Goal: Communication & Community: Share content

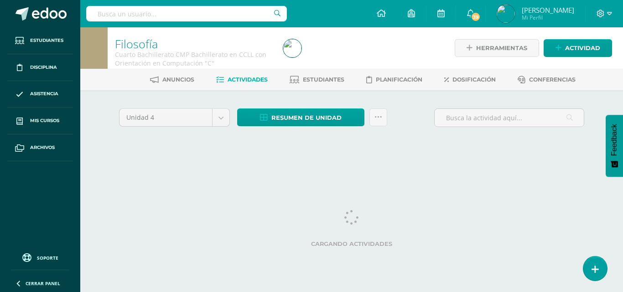
click at [307, 100] on div "Unidad 4 Unidad 1 Unidad 2 Unidad 3 Unidad 4 Resumen de unidad Descargar como H…" at bounding box center [351, 130] width 501 height 80
click at [315, 101] on div "Unidad 4 Unidad 1 Unidad 2 Unidad 3 Unidad 4 Resumen de unidad Descargar como H…" at bounding box center [351, 130] width 501 height 80
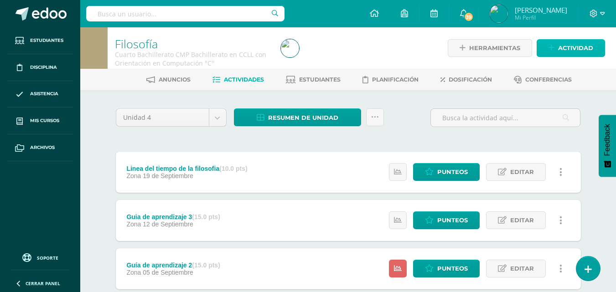
click at [565, 46] on span "Actividad" at bounding box center [575, 48] width 35 height 17
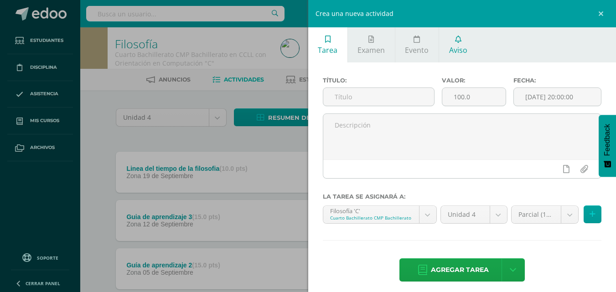
click at [458, 46] on span "Aviso" at bounding box center [458, 50] width 18 height 10
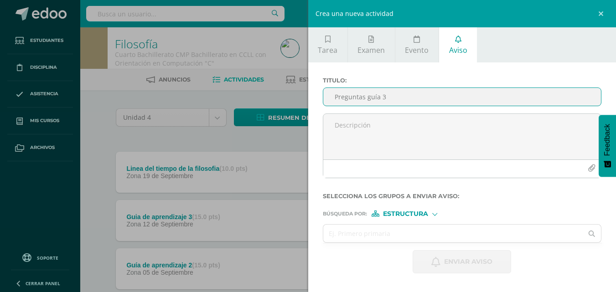
type input "Preguntas guía 3"
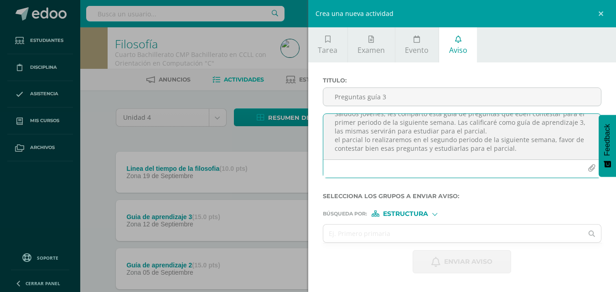
scroll to position [22, 0]
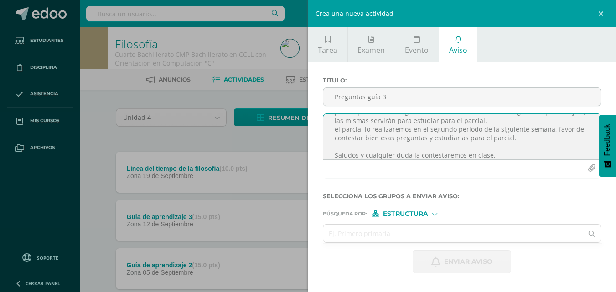
type textarea "Saludos jóvenes, les comparto esta guía de preguntas que eben contestar para el…"
click at [593, 169] on icon "button" at bounding box center [592, 169] width 8 height 8
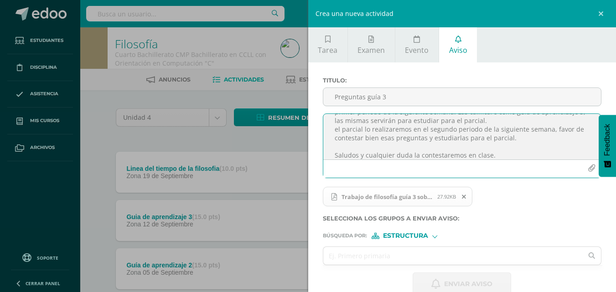
scroll to position [18, 0]
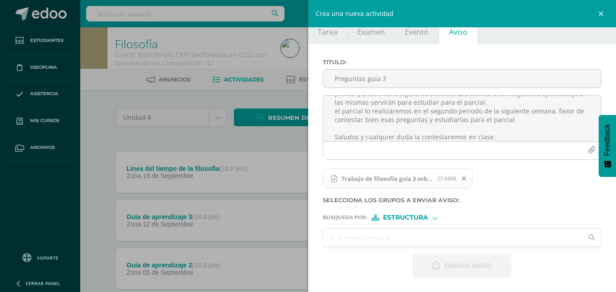
click at [347, 237] on input "text" at bounding box center [453, 238] width 260 height 18
type input "filosofia"
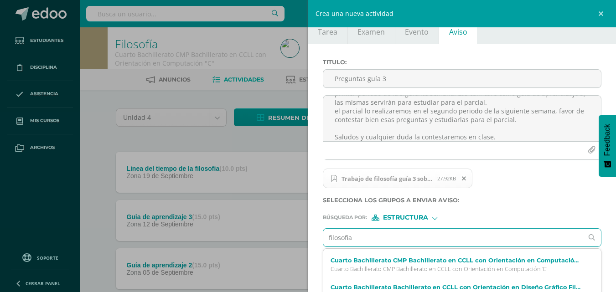
scroll to position [52, 0]
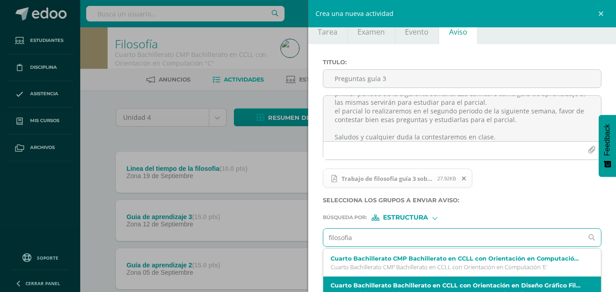
click at [552, 288] on label "Cuarto Bachillerato Bachillerato en CCLL con Orientación en Diseño Gráfico Filo…" at bounding box center [456, 285] width 252 height 7
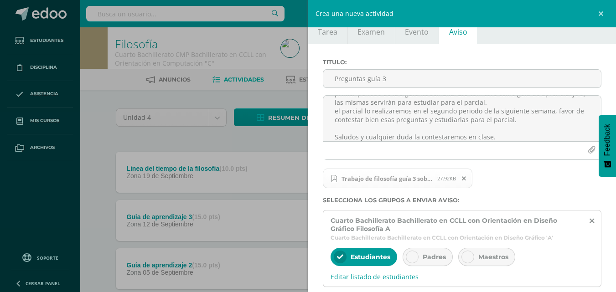
click at [426, 258] on span "Padres" at bounding box center [434, 257] width 23 height 8
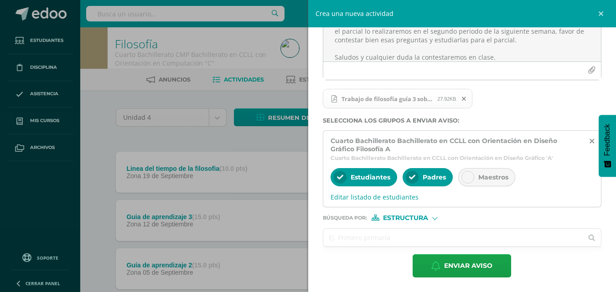
click at [450, 242] on input "text" at bounding box center [453, 238] width 260 height 18
type input "f"
type input "C"
type input "f"
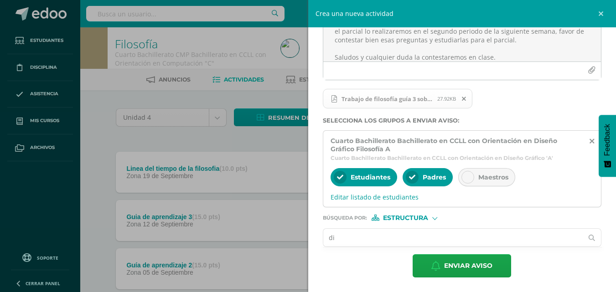
type input "d"
type input "D"
type input "F"
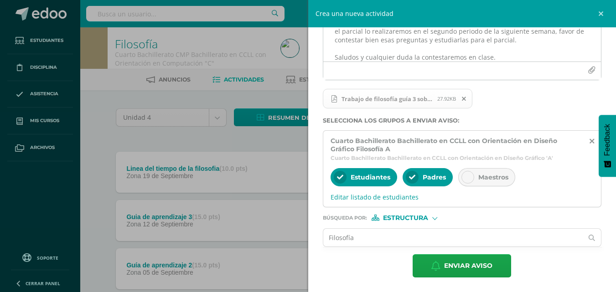
type input "Filosofía"
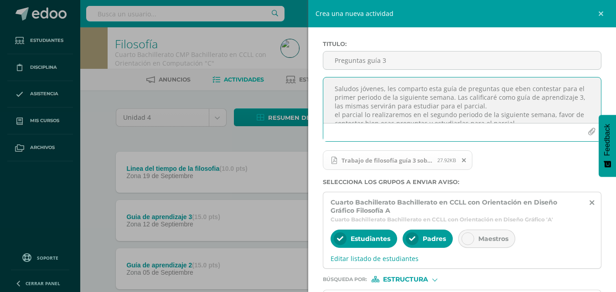
scroll to position [0, 0]
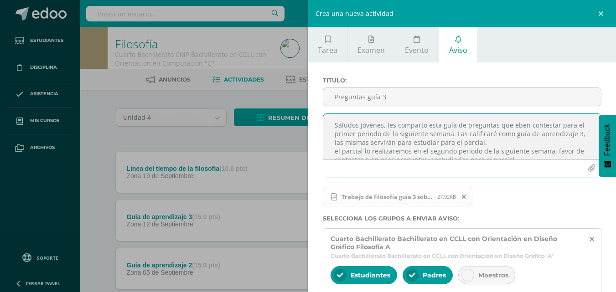
drag, startPoint x: 482, startPoint y: 52, endPoint x: 318, endPoint y: 121, distance: 178.2
click at [318, 121] on div "Titulo : Preguntas guía 3 Saludos jóvenes, les comparto esta guía de preguntas …" at bounding box center [462, 226] width 308 height 328
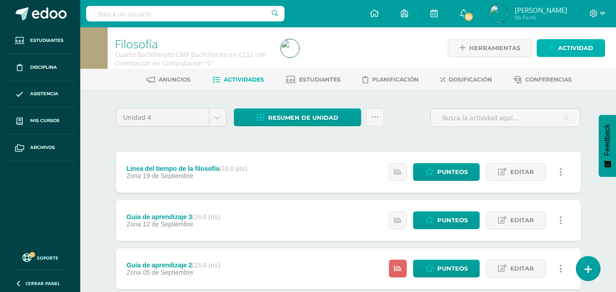
click at [565, 49] on span "Actividad" at bounding box center [575, 48] width 35 height 17
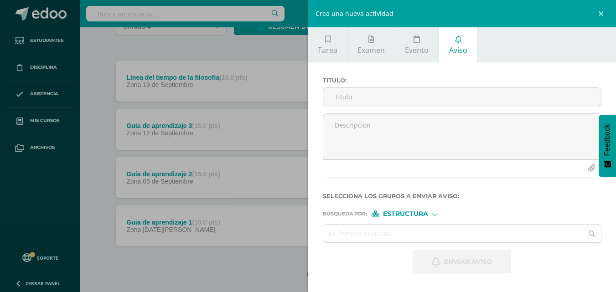
scroll to position [106, 0]
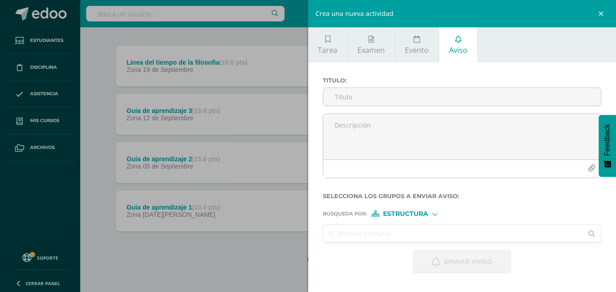
click at [488, 234] on input "text" at bounding box center [453, 234] width 260 height 18
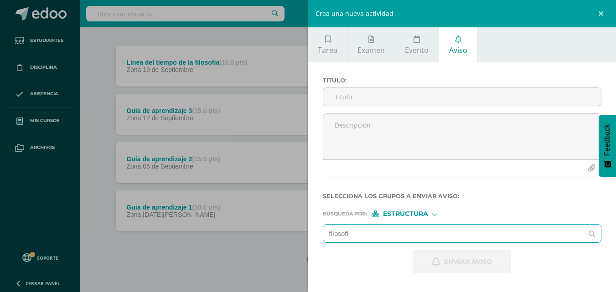
type input "filosofia"
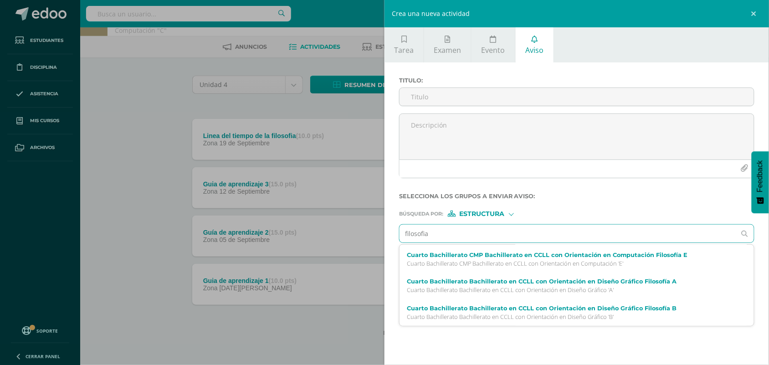
scroll to position [52, 0]
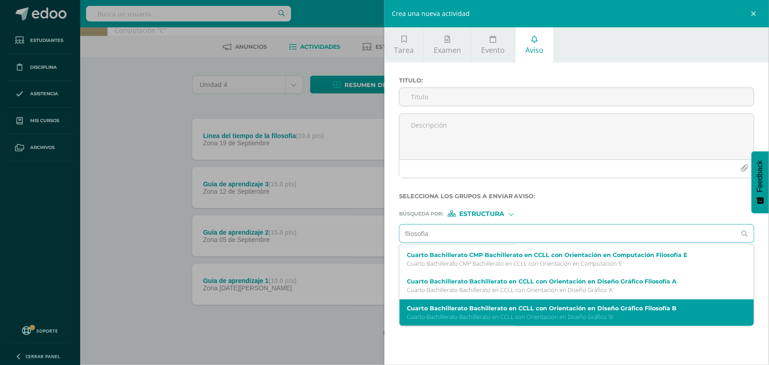
click at [611, 292] on label "Cuarto Bachillerato Bachillerato en CCLL con Orientación en Diseño Gráfico Filo…" at bounding box center [569, 308] width 325 height 7
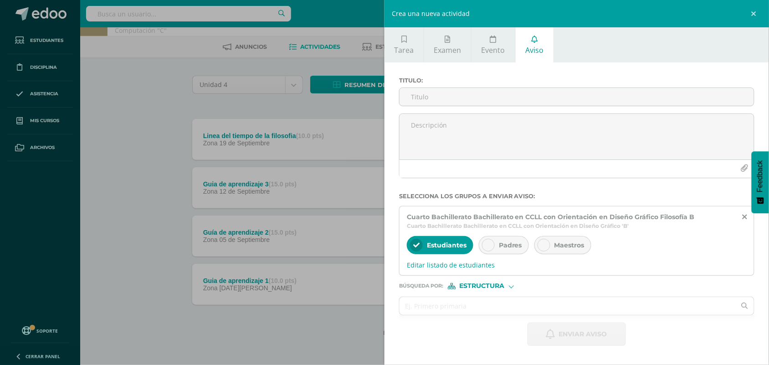
scroll to position [0, 0]
click at [508, 245] on span "Padres" at bounding box center [510, 245] width 23 height 8
click at [454, 292] on input "f" at bounding box center [568, 306] width 336 height 18
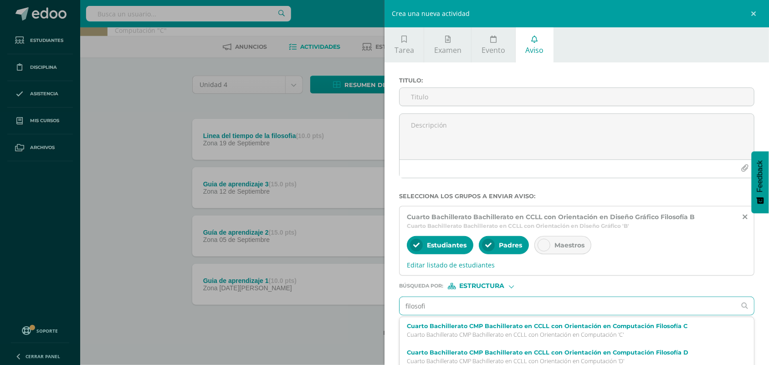
type input "filosofia"
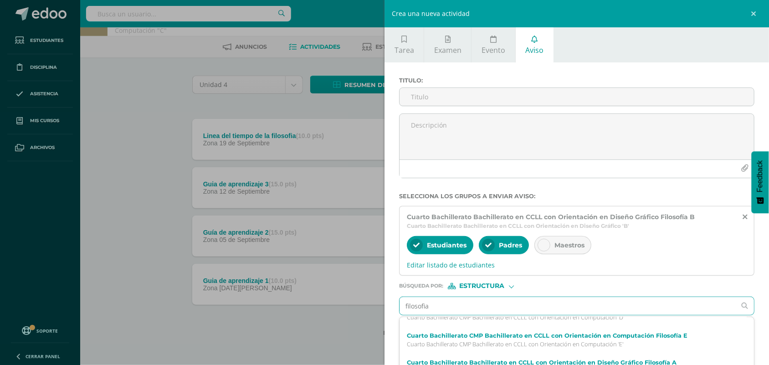
scroll to position [55, 0]
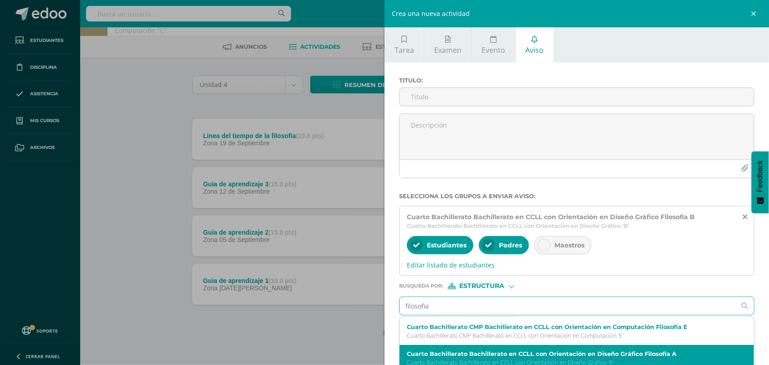
click at [622, 292] on label "Cuarto Bachillerato Bachillerato en CCLL con Orientación en Diseño Gráfico Filo…" at bounding box center [569, 354] width 325 height 7
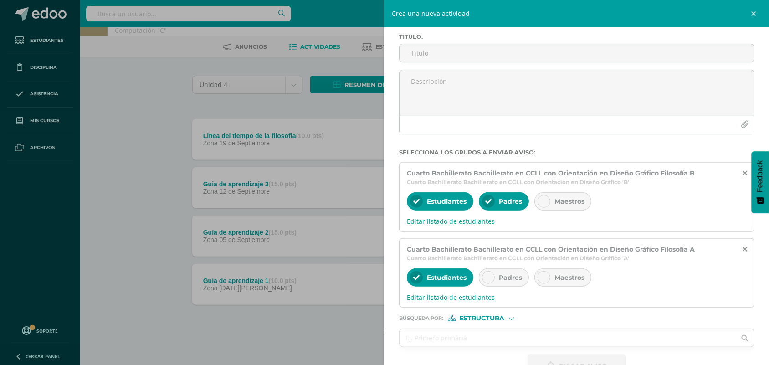
scroll to position [73, 0]
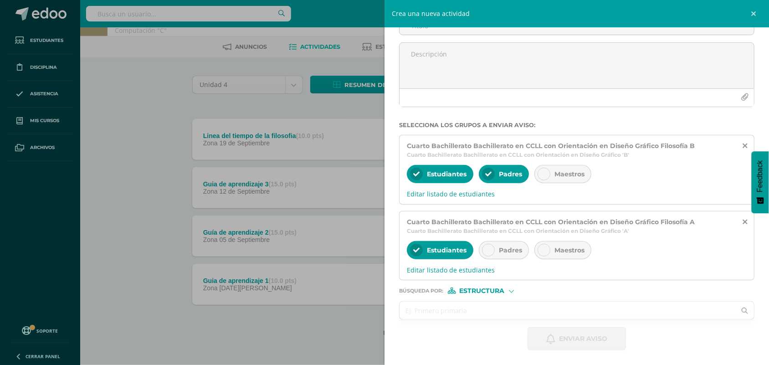
click at [541, 292] on input "text" at bounding box center [568, 311] width 336 height 18
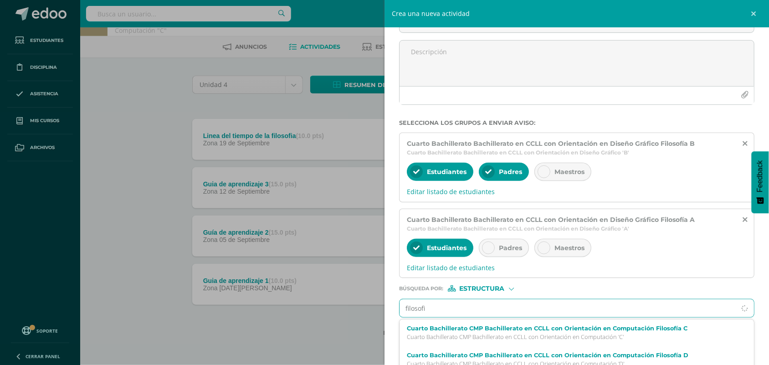
type input "filosofia"
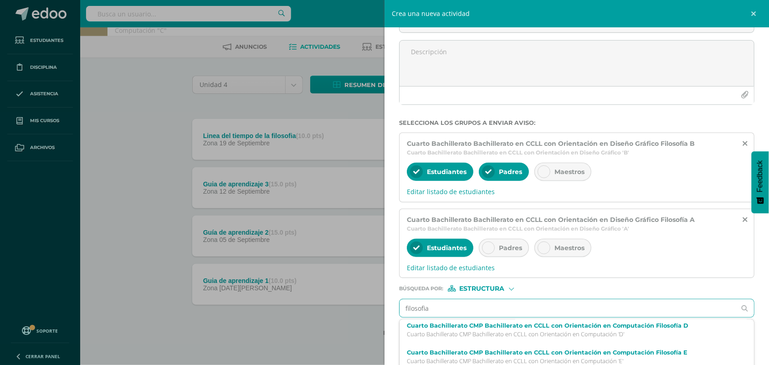
scroll to position [33, 0]
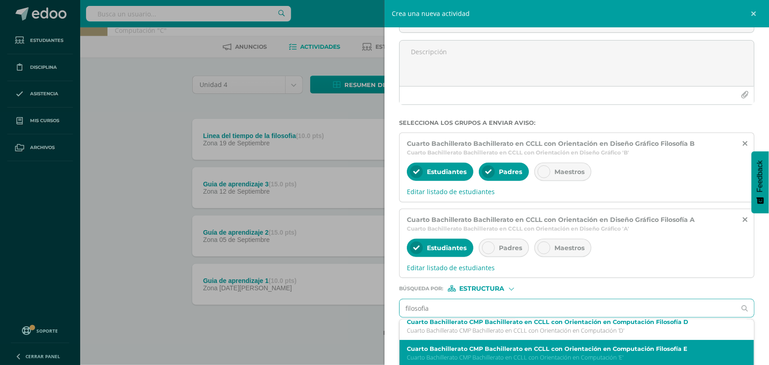
click at [622, 292] on div "Cuarto Bachillerato CMP Bachillerato en CCLL con Orientación en Computación Fil…" at bounding box center [577, 353] width 355 height 27
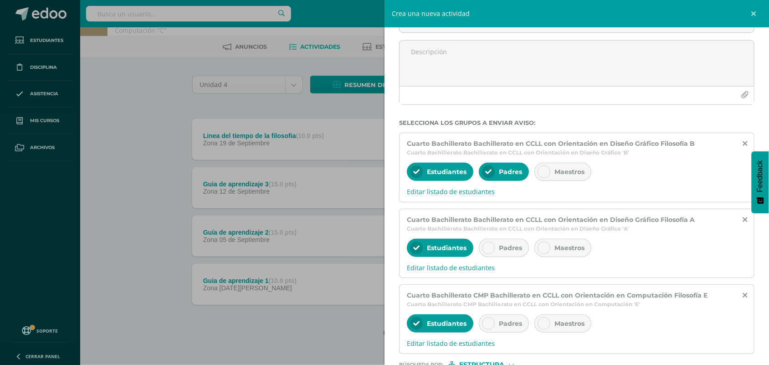
scroll to position [0, 0]
click at [504, 292] on span "Padres" at bounding box center [510, 324] width 23 height 8
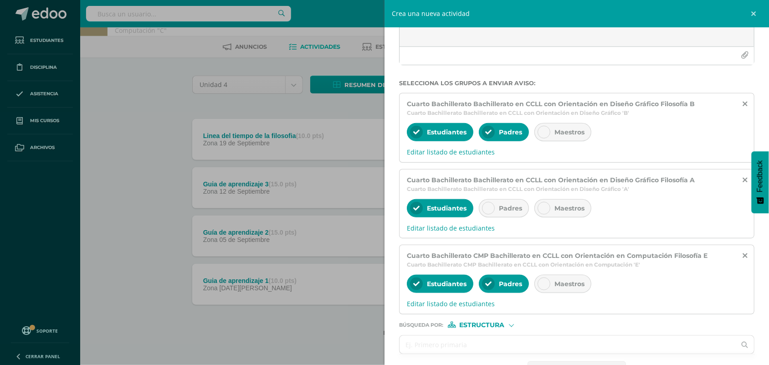
scroll to position [150, 0]
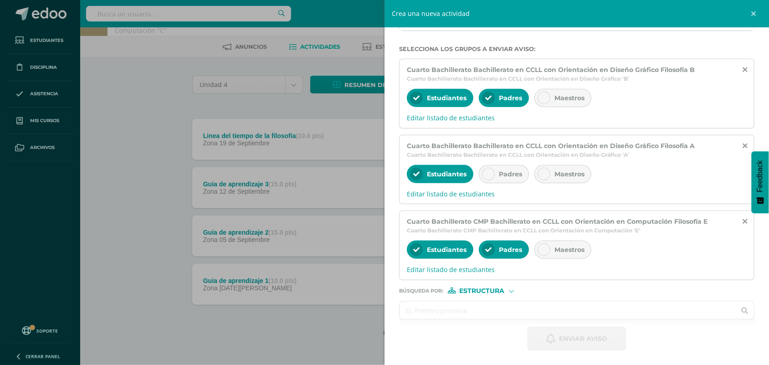
click at [506, 292] on input "text" at bounding box center [568, 311] width 336 height 18
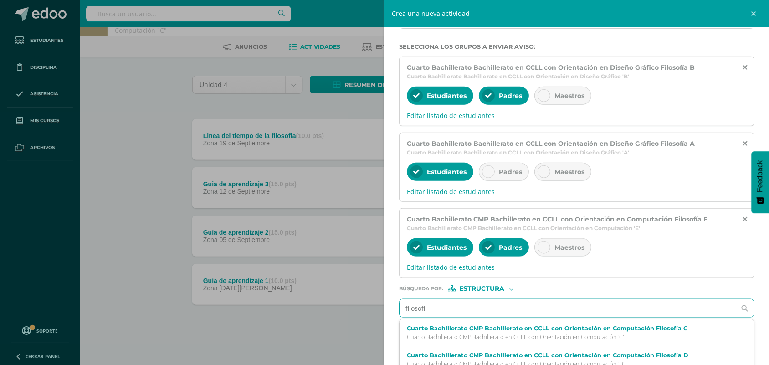
type input "filosofia"
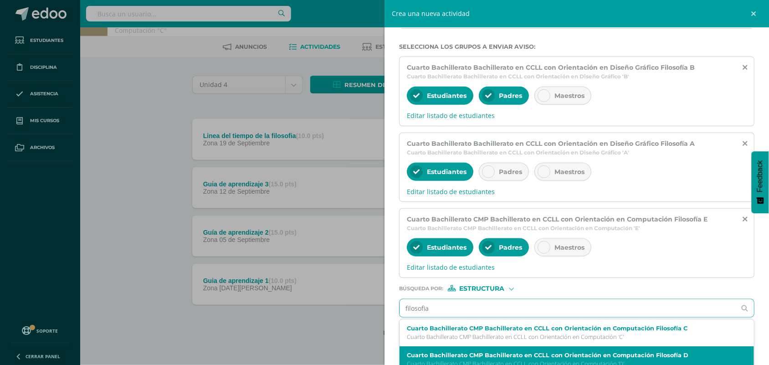
click at [516, 292] on div "Cuarto Bachillerato CMP Bachillerato en CCLL con Orientación en Computación Fil…" at bounding box center [577, 359] width 355 height 27
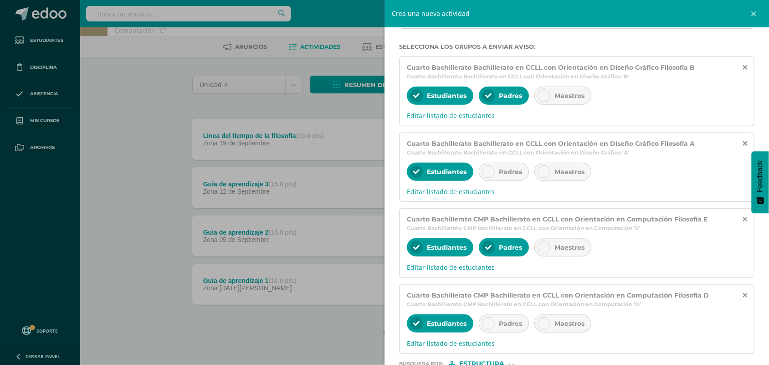
click at [504, 292] on span "Padres" at bounding box center [510, 324] width 23 height 8
click at [511, 169] on div "Padres" at bounding box center [504, 172] width 50 height 18
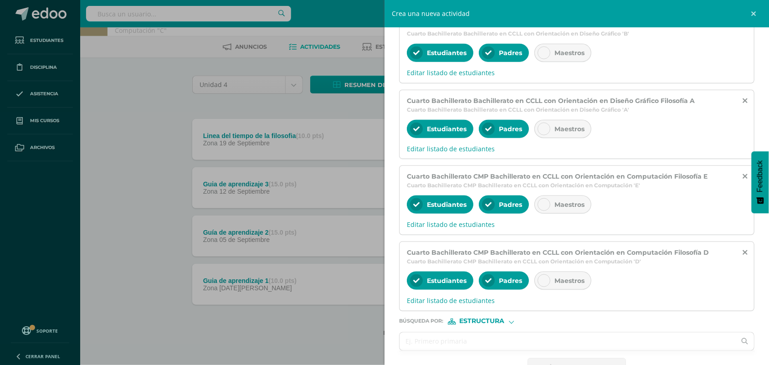
scroll to position [226, 0]
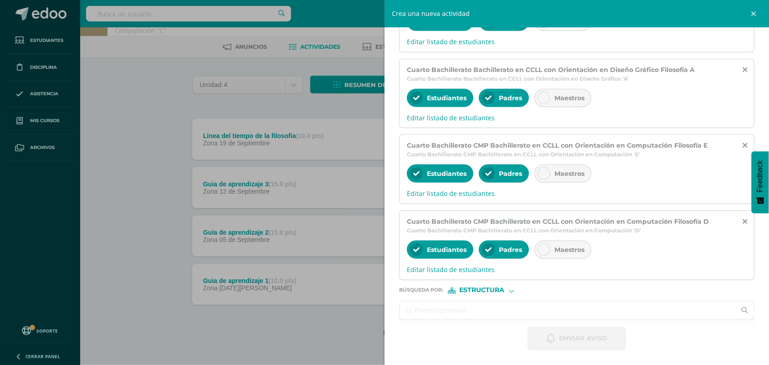
click at [516, 292] on input "text" at bounding box center [568, 311] width 336 height 18
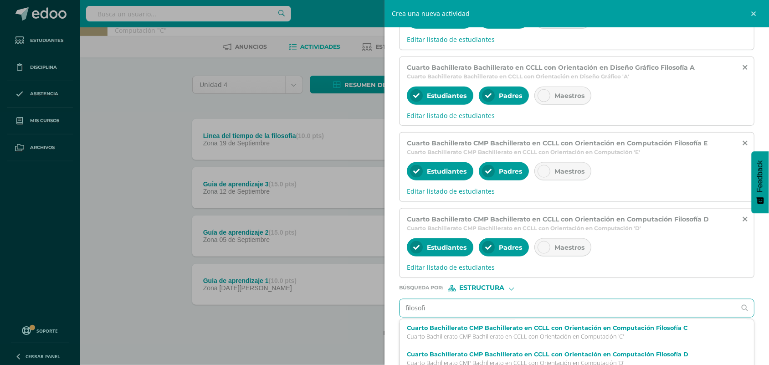
type input "filosofia"
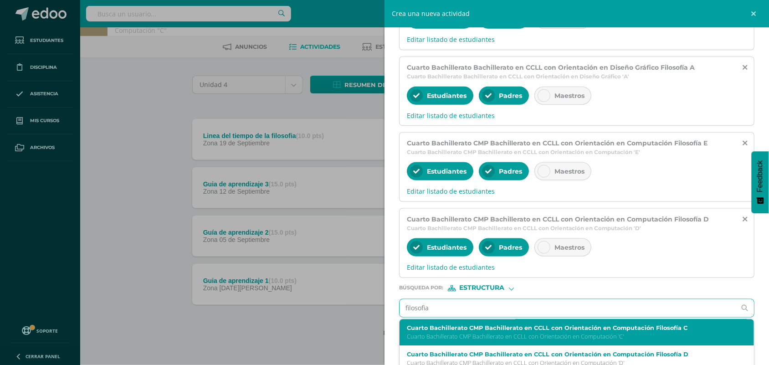
click at [511, 292] on div "Cuarto Bachillerato CMP Bachillerato en CCLL con Orientación en Computación Fil…" at bounding box center [569, 333] width 325 height 16
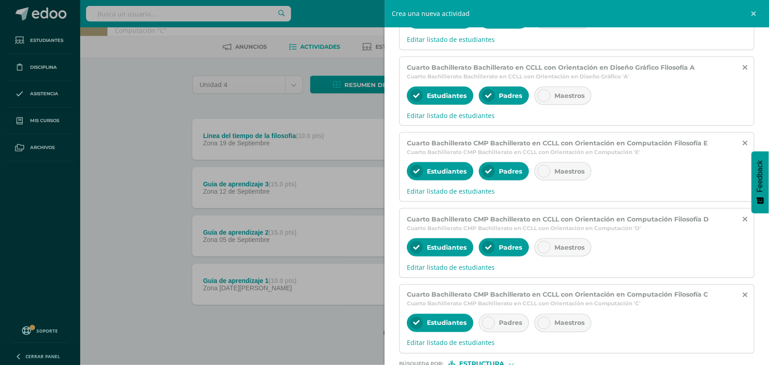
click at [506, 292] on span "Padres" at bounding box center [510, 323] width 23 height 8
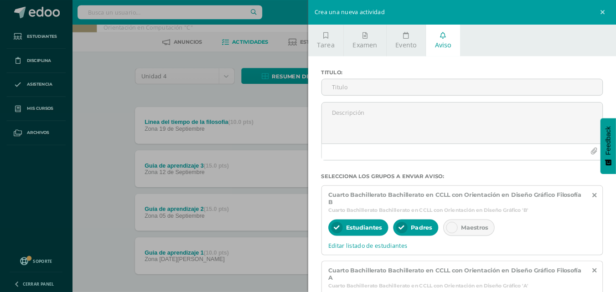
scroll to position [33, 0]
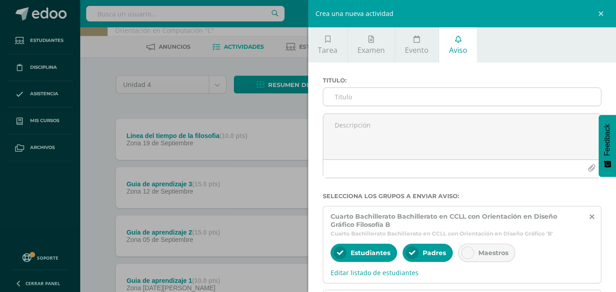
click at [446, 97] on input "Titulo :" at bounding box center [462, 97] width 278 height 18
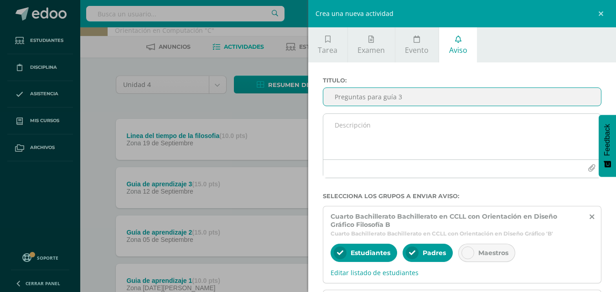
type input "Preguntas para guía 3"
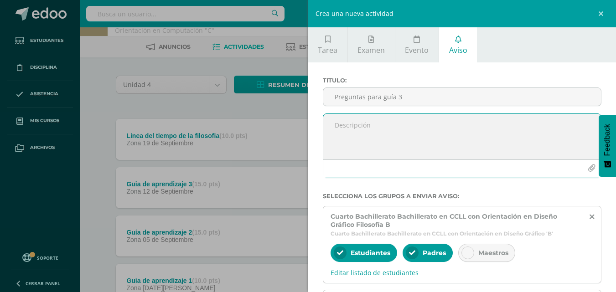
click at [360, 131] on textarea at bounding box center [462, 137] width 278 height 46
paste textarea "Saludos jóvenes, les comparto esta guía de preguntas que eben contestar para el…"
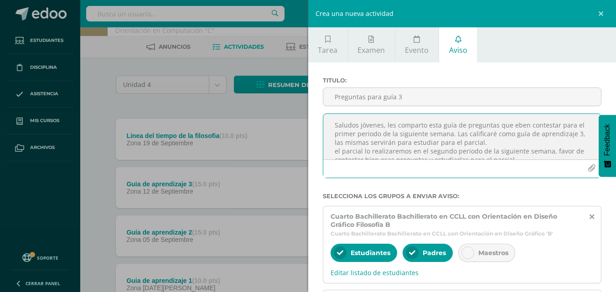
scroll to position [22, 0]
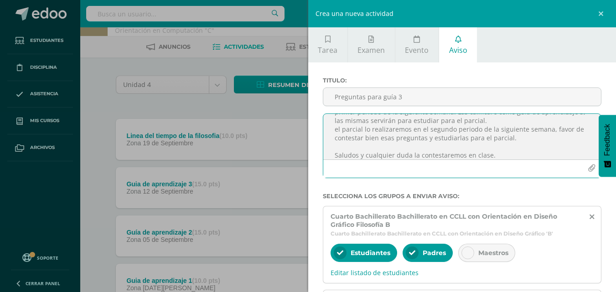
type textarea "Saludos jóvenes, les comparto esta guía de preguntas que eben contestar para el…"
click at [588, 168] on icon "button" at bounding box center [592, 169] width 8 height 8
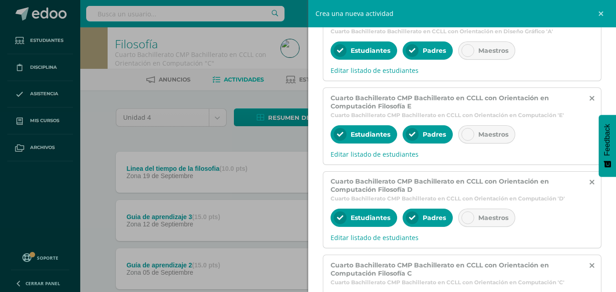
scroll to position [433, 0]
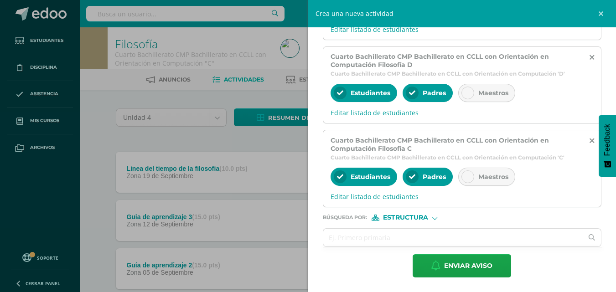
click at [413, 216] on span "Estructura" at bounding box center [405, 217] width 45 height 5
click at [406, 241] on span "Persona" at bounding box center [408, 241] width 33 height 5
click at [406, 241] on input "text" at bounding box center [453, 238] width 260 height 18
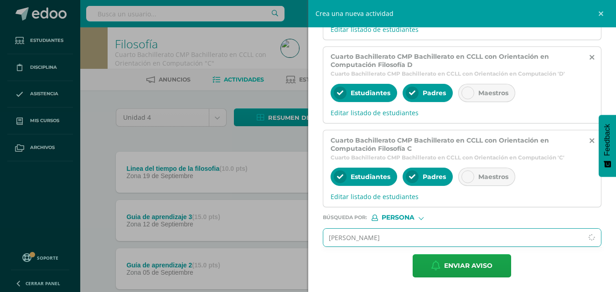
type input "celso osorio"
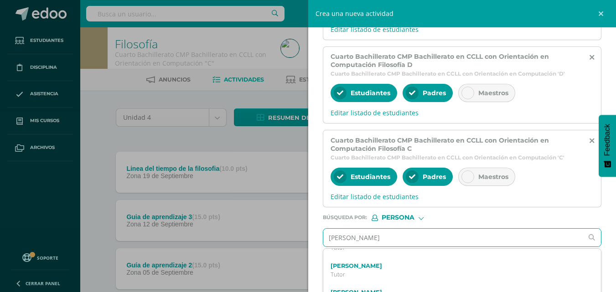
scroll to position [114, 0]
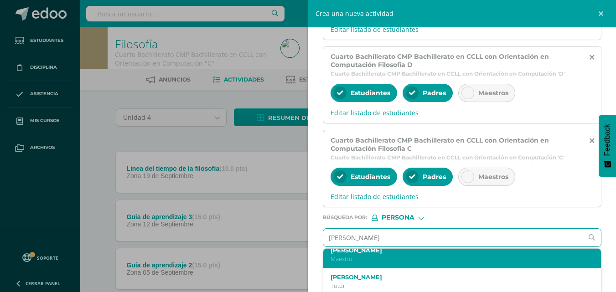
click at [442, 250] on label "Celso Casiano Osorio Alvarez" at bounding box center [456, 250] width 252 height 7
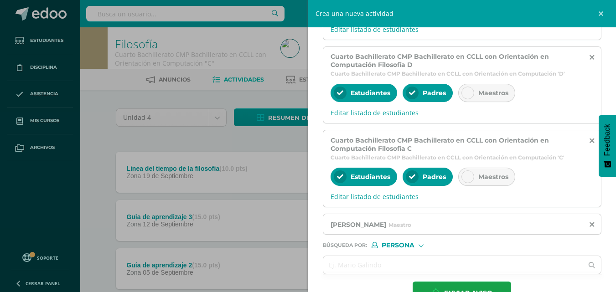
scroll to position [460, 0]
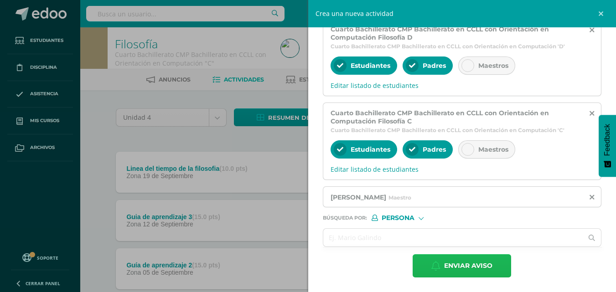
click at [459, 268] on span "Enviar aviso" at bounding box center [468, 266] width 48 height 22
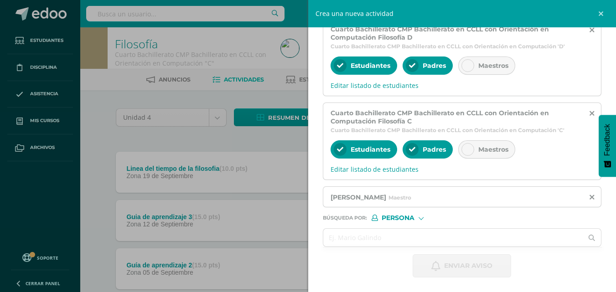
scroll to position [0, 0]
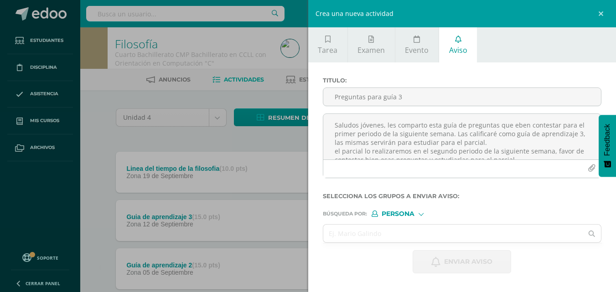
click at [245, 140] on div "Crea una nueva actividad Tarea Examen Evento Aviso Título: Valor: 100.0 Fecha: …" at bounding box center [308, 146] width 616 height 292
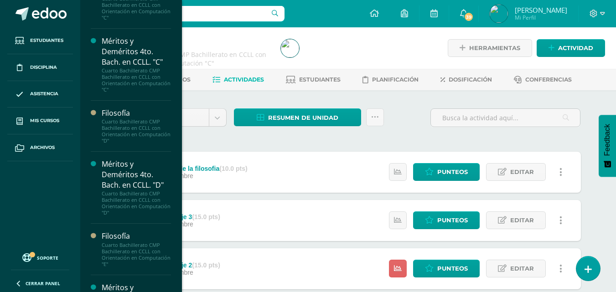
scroll to position [511, 0]
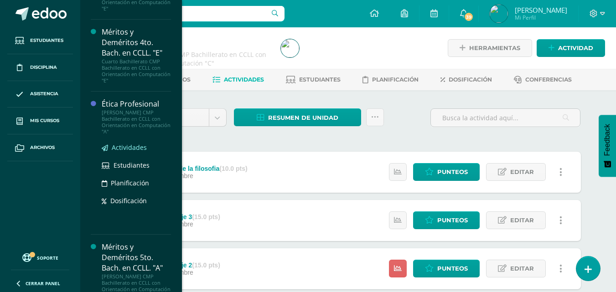
click at [119, 147] on span "Actividades" at bounding box center [129, 147] width 35 height 9
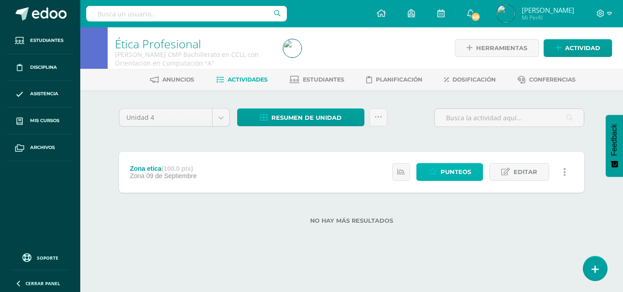
click at [448, 173] on span "Punteos" at bounding box center [455, 172] width 31 height 17
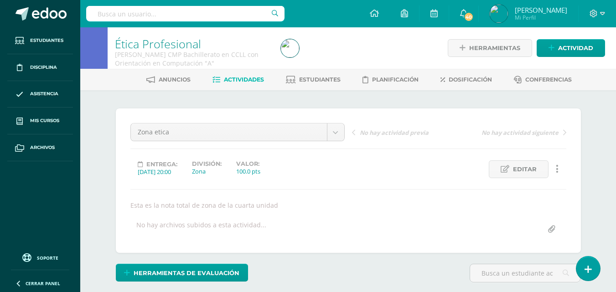
click at [600, 121] on div "Ética Profesional Quinto Bachillerato CMP Bachillerato en CCLL con Orientación …" at bounding box center [348, 198] width 536 height 342
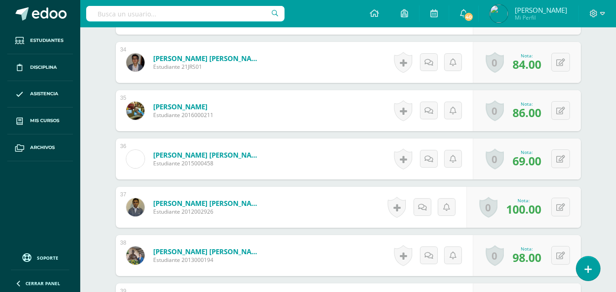
scroll to position [1914, 0]
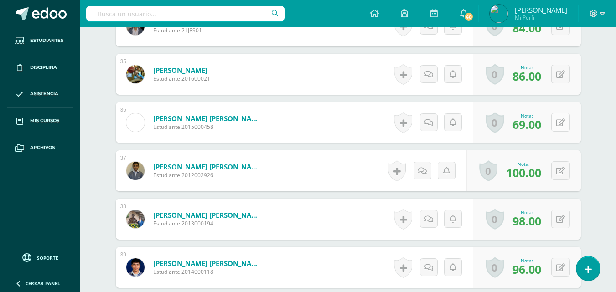
click at [564, 125] on icon at bounding box center [560, 123] width 9 height 8
type input "96"
click at [540, 126] on link at bounding box center [537, 126] width 18 height 18
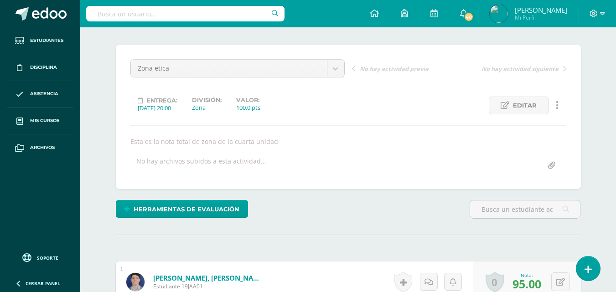
scroll to position [0, 0]
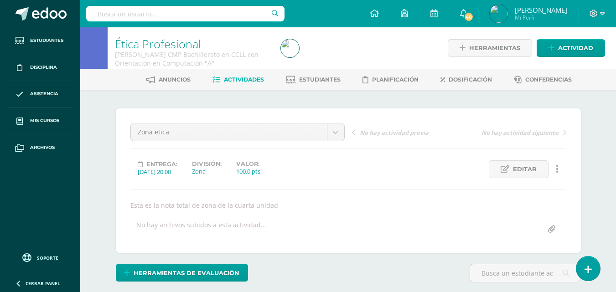
click at [241, 79] on span "Actividades" at bounding box center [244, 79] width 40 height 7
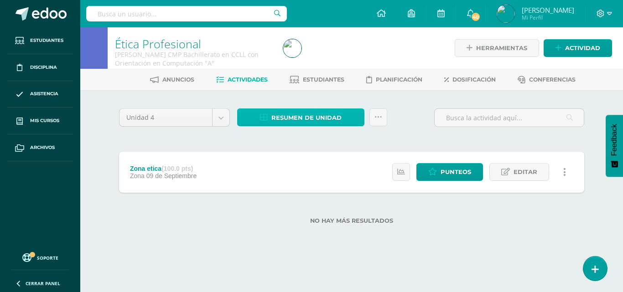
click at [298, 117] on span "Resumen de unidad" at bounding box center [306, 117] width 70 height 17
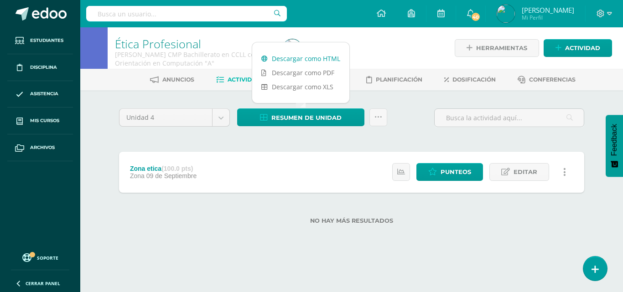
click at [307, 58] on link "Descargar como HTML" at bounding box center [300, 59] width 97 height 14
